Goal: Go to known website: Access a specific website the user already knows

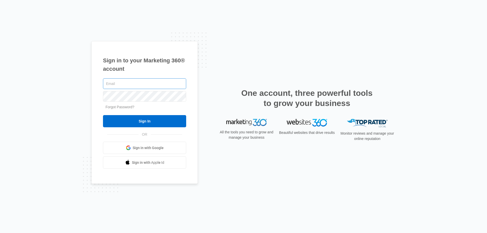
click at [111, 84] on input "text" at bounding box center [144, 83] width 83 height 11
type input "[PERSON_NAME][EMAIL_ADDRESS][PERSON_NAME][DOMAIN_NAME]"
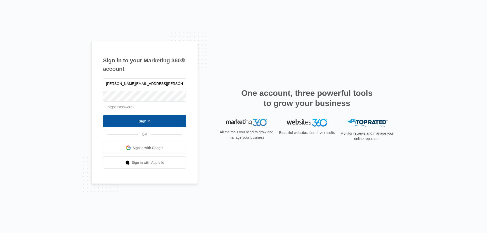
click at [153, 122] on input "Sign In" at bounding box center [144, 121] width 83 height 12
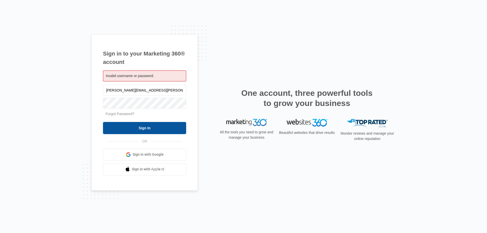
click at [153, 129] on input "Sign In" at bounding box center [144, 128] width 83 height 12
click at [159, 91] on input "[PERSON_NAME][EMAIL_ADDRESS][PERSON_NAME][DOMAIN_NAME]" at bounding box center [144, 90] width 83 height 11
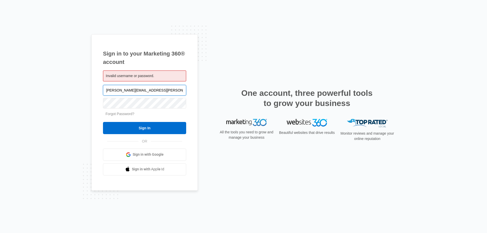
drag, startPoint x: 163, startPoint y: 92, endPoint x: 156, endPoint y: 95, distance: 8.0
click at [163, 92] on input "[PERSON_NAME][EMAIL_ADDRESS][PERSON_NAME][DOMAIN_NAME]" at bounding box center [144, 90] width 83 height 11
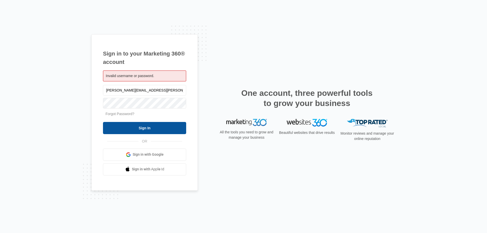
click at [159, 128] on input "Sign In" at bounding box center [144, 128] width 83 height 12
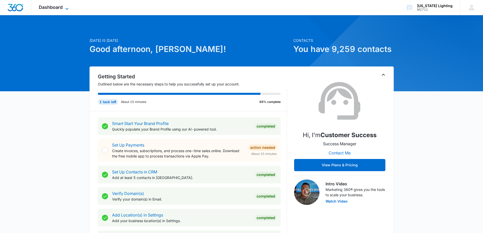
click at [51, 6] on span "Dashboard" at bounding box center [51, 7] width 24 height 5
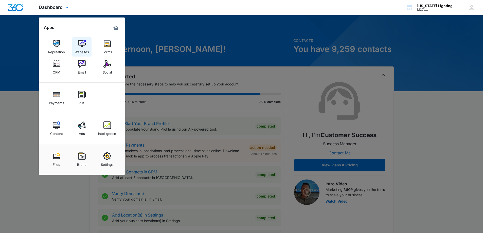
click at [82, 42] on img at bounding box center [82, 44] width 8 height 8
